Goal: Transaction & Acquisition: Book appointment/travel/reservation

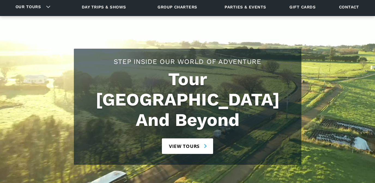
scroll to position [50, 0]
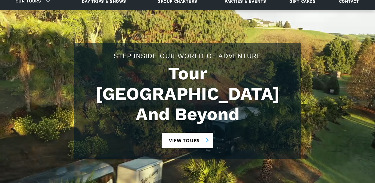
click at [196, 133] on link "View tours" at bounding box center [188, 141] width 52 height 16
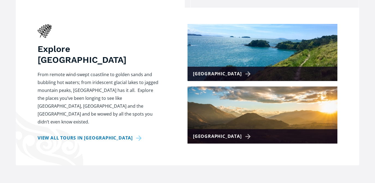
scroll to position [222, 0]
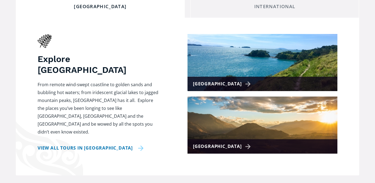
click at [117, 144] on link "View all tours in [GEOGRAPHIC_DATA]" at bounding box center [91, 148] width 106 height 8
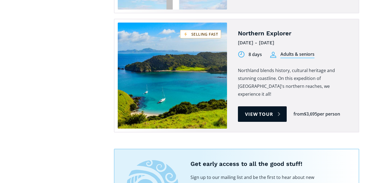
scroll to position [1329, 0]
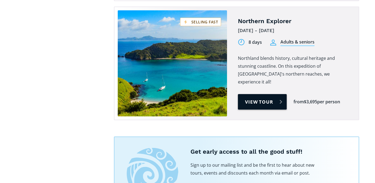
click at [268, 94] on link "View tour" at bounding box center [262, 102] width 49 height 16
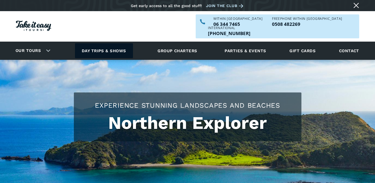
click at [114, 43] on link "Day trips & shows" at bounding box center [104, 50] width 58 height 15
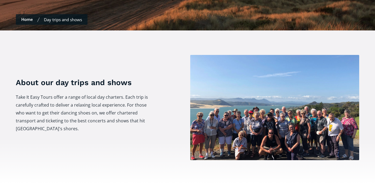
scroll to position [162, 0]
